Goal: Navigation & Orientation: Find specific page/section

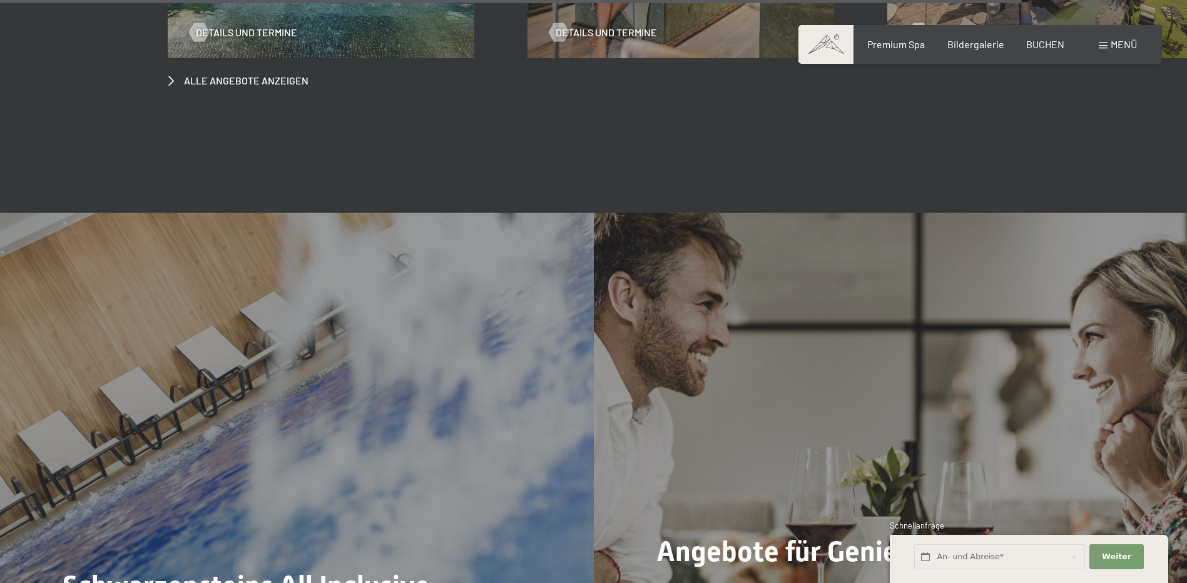
scroll to position [6633, 0]
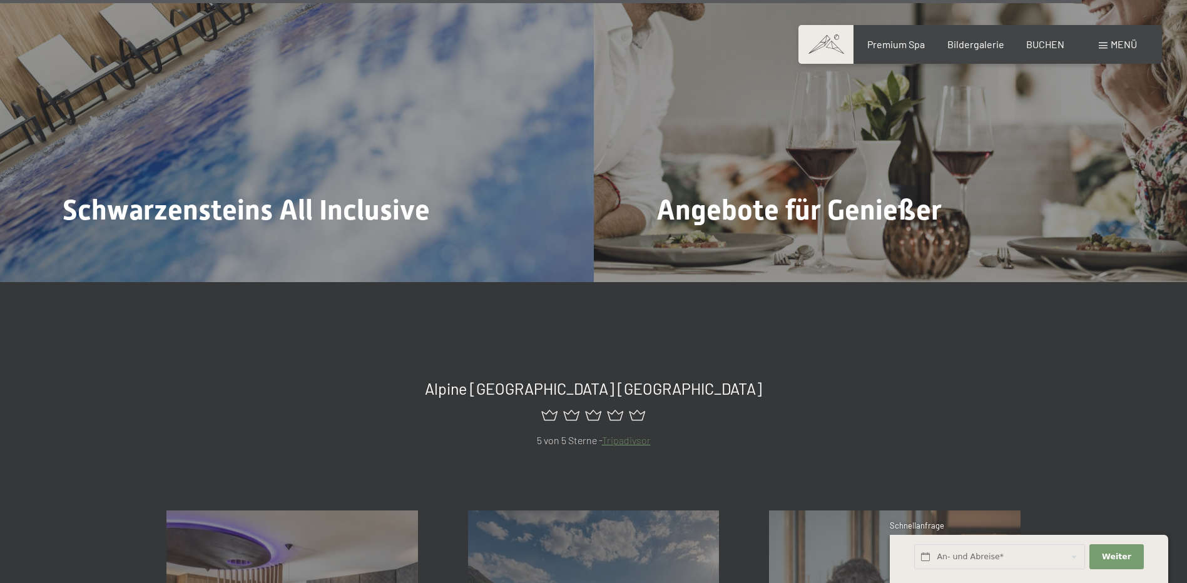
click at [1109, 39] on div "Menü" at bounding box center [1118, 45] width 38 height 14
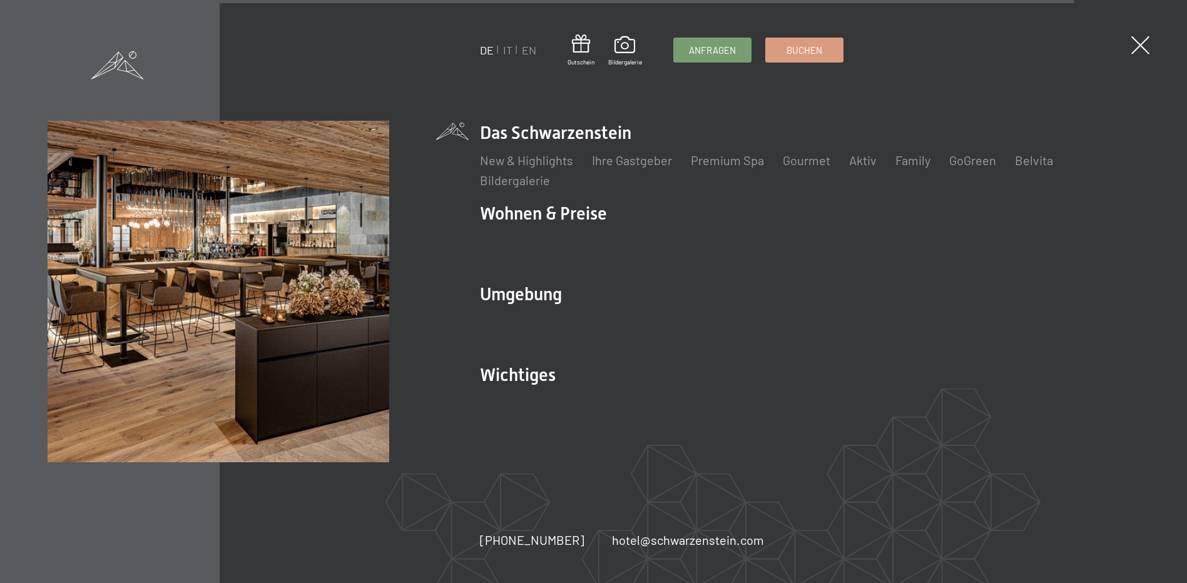
scroll to position [6657, 0]
click at [1159, 49] on span at bounding box center [1150, 45] width 18 height 18
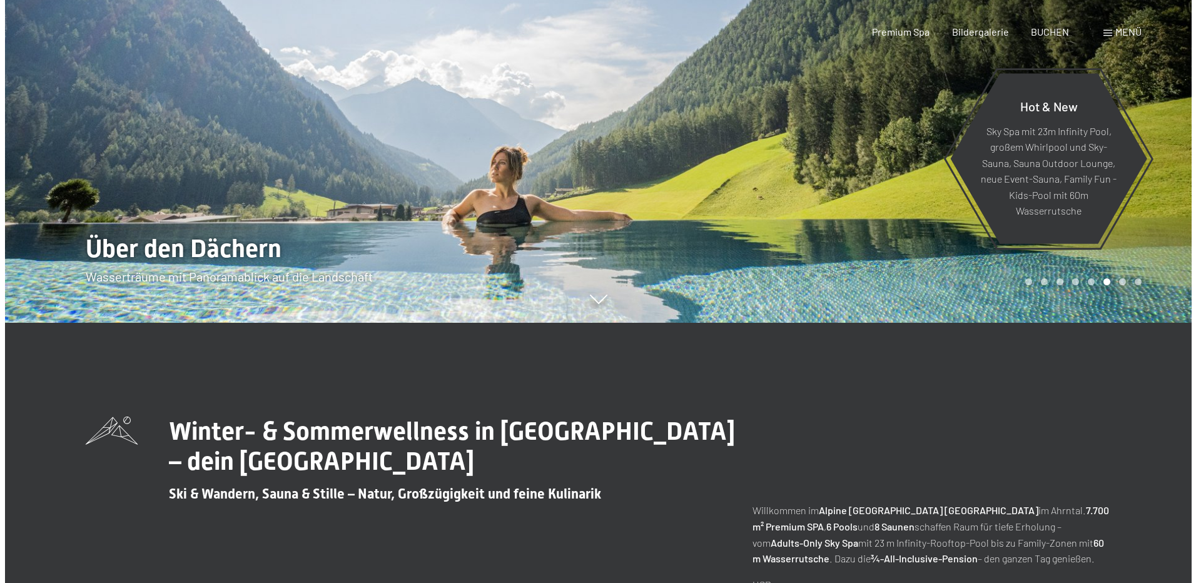
scroll to position [0, 0]
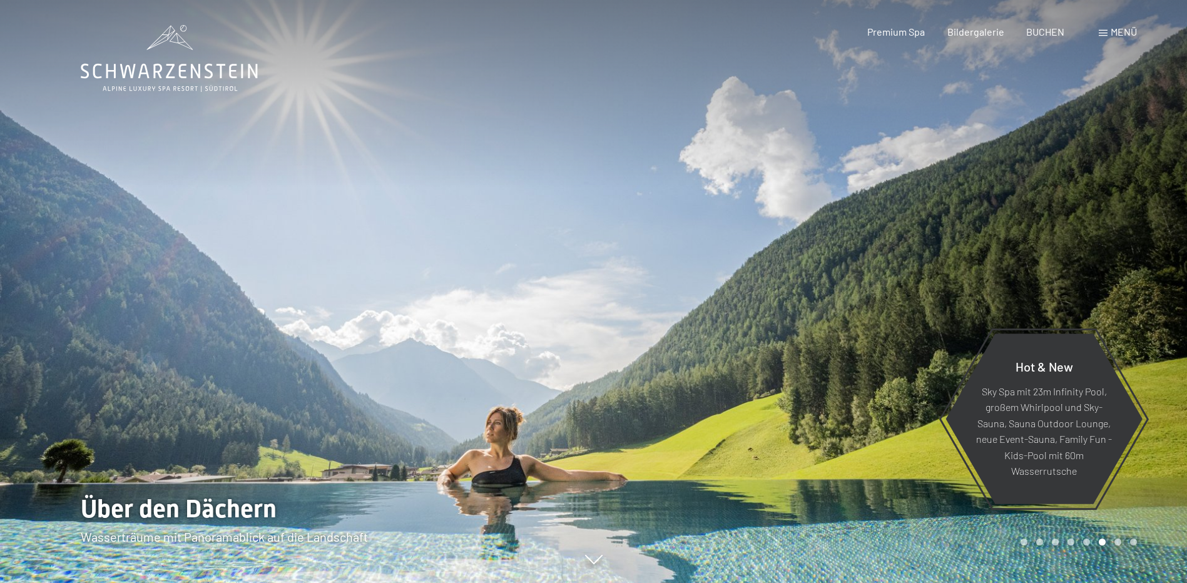
click at [1109, 29] on div "Menü" at bounding box center [1118, 32] width 38 height 14
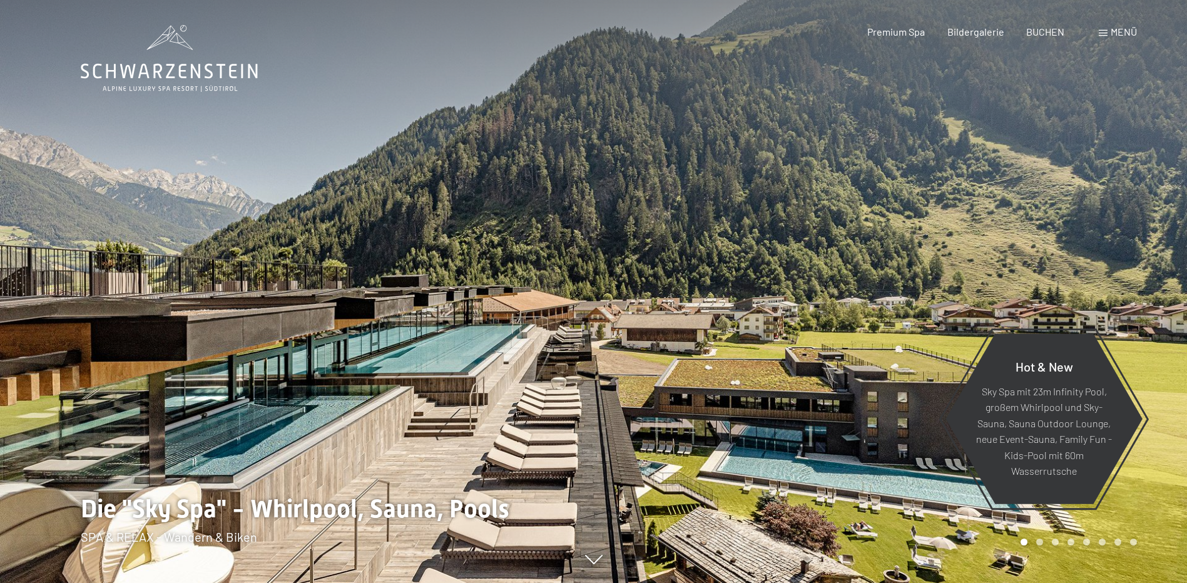
click at [1120, 28] on span "Menü" at bounding box center [1124, 32] width 26 height 12
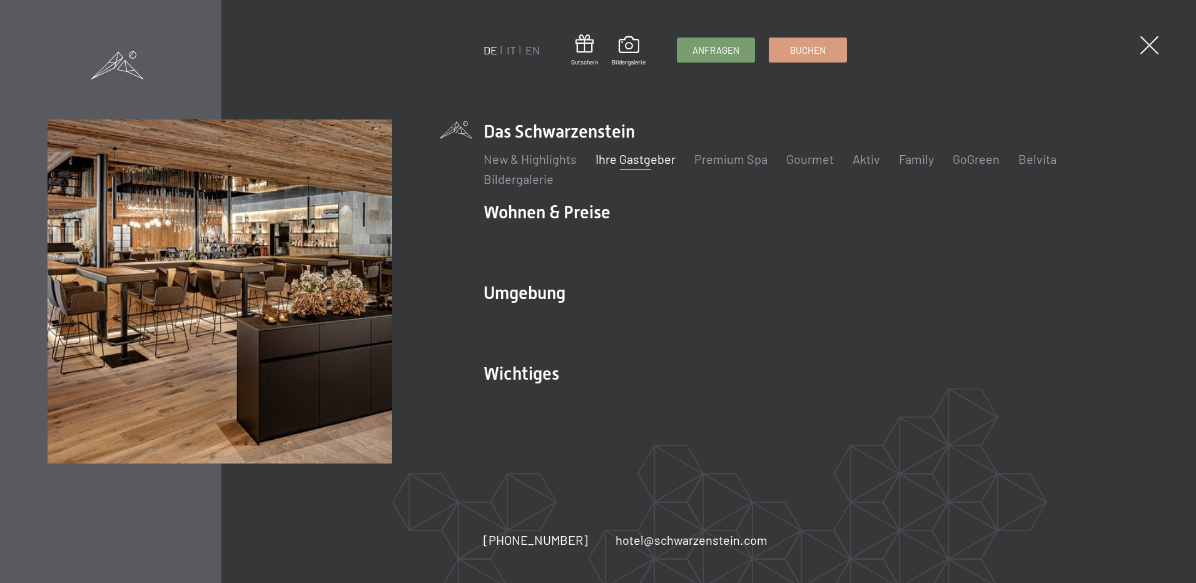
click at [649, 158] on link "Ihre Gastgeber" at bounding box center [636, 158] width 80 height 15
